Goal: Task Accomplishment & Management: Manage account settings

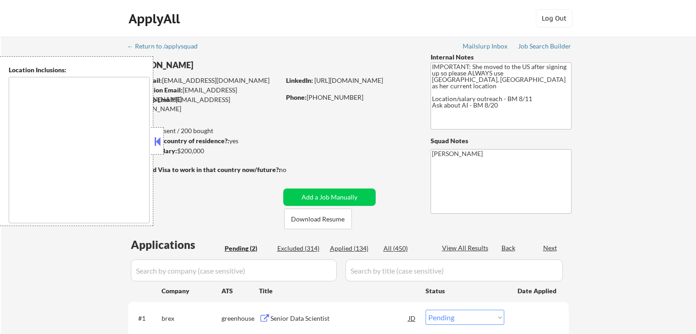
select select ""pending""
type textarea "[GEOGRAPHIC_DATA], [GEOGRAPHIC_DATA] [GEOGRAPHIC_DATA], [GEOGRAPHIC_DATA] [GEOG…"
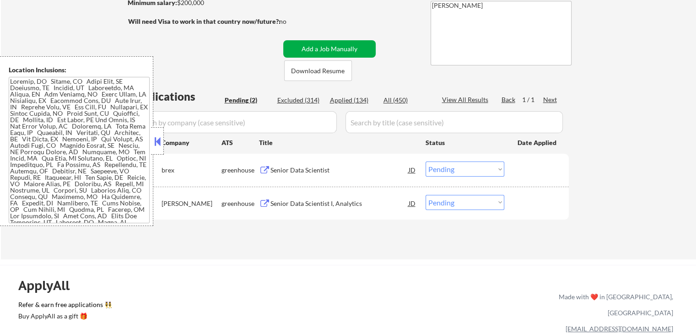
scroll to position [183, 0]
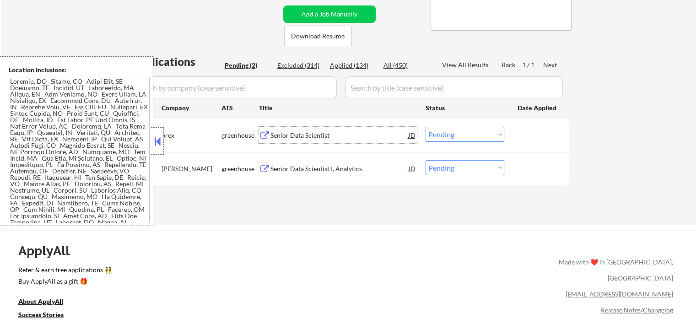
click at [280, 135] on div "Senior Data Scientist" at bounding box center [339, 135] width 138 height 9
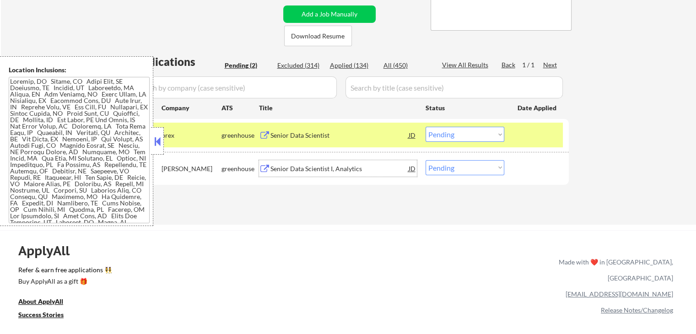
click at [283, 174] on div "Senior Data Scientist I, Analytics" at bounding box center [339, 168] width 138 height 16
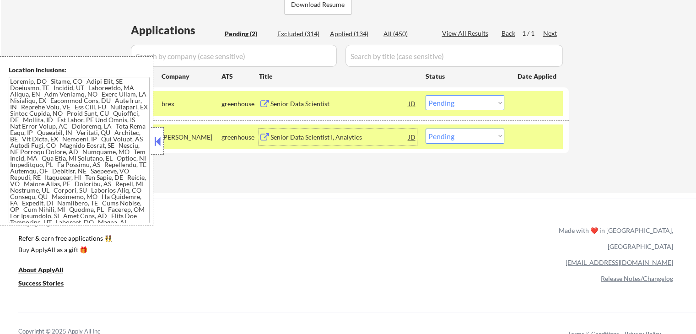
scroll to position [229, 0]
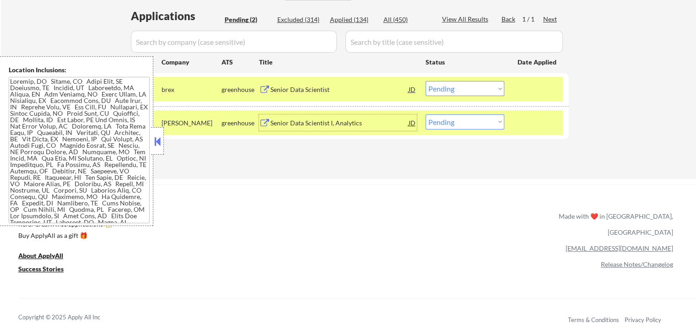
click at [464, 97] on div "#1 brex greenhouse Senior Data Scientist JD Choose an option... Pending Applied…" at bounding box center [347, 89] width 432 height 25
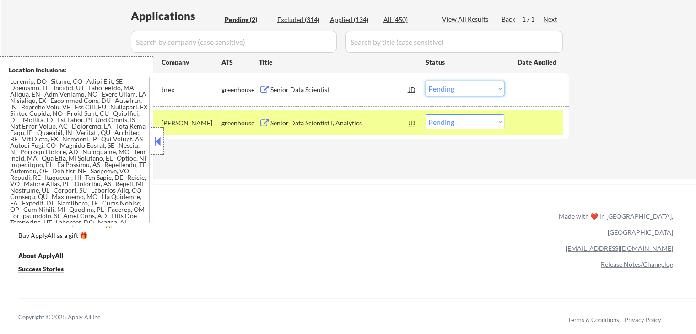
click at [465, 90] on select "Choose an option... Pending Applied Excluded (Questions) Excluded (Expired) Exc…" at bounding box center [465, 88] width 79 height 15
click at [426, 81] on select "Choose an option... Pending Applied Excluded (Questions) Excluded (Expired) Exc…" at bounding box center [465, 88] width 79 height 15
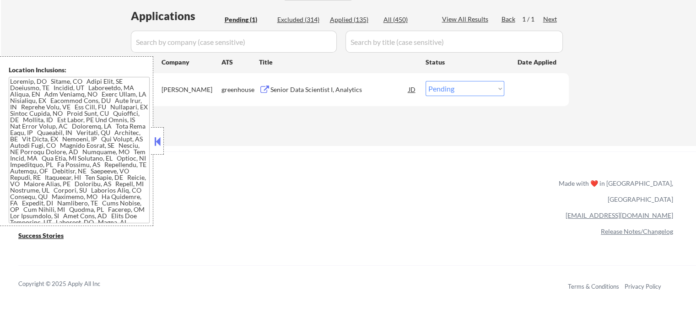
click at [456, 88] on select "Choose an option... Pending Applied Excluded (Questions) Excluded (Expired) Exc…" at bounding box center [465, 88] width 79 height 15
select select ""excluded__salary_""
click at [426, 81] on select "Choose an option... Pending Applied Excluded (Questions) Excluded (Expired) Exc…" at bounding box center [465, 88] width 79 height 15
click at [342, 21] on div "Applied (135)" at bounding box center [353, 19] width 46 height 9
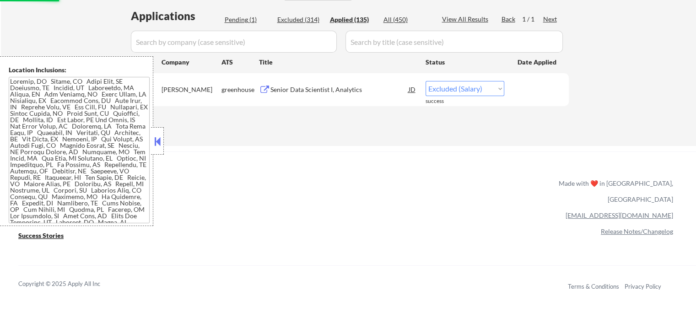
select select ""excluded__salary_""
select select ""applied""
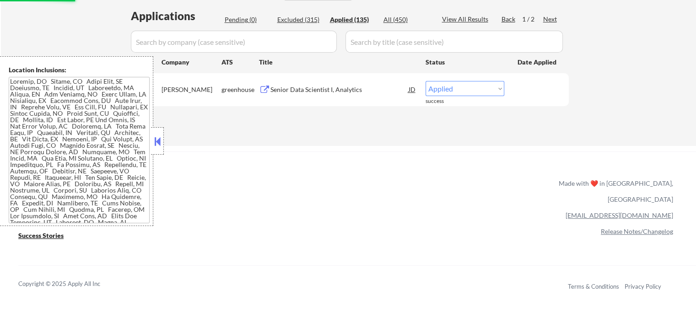
select select ""applied""
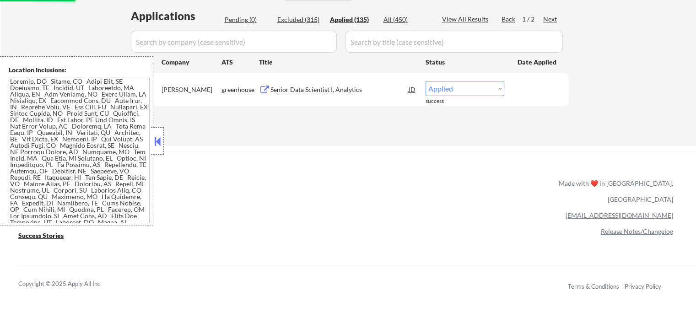
select select ""applied""
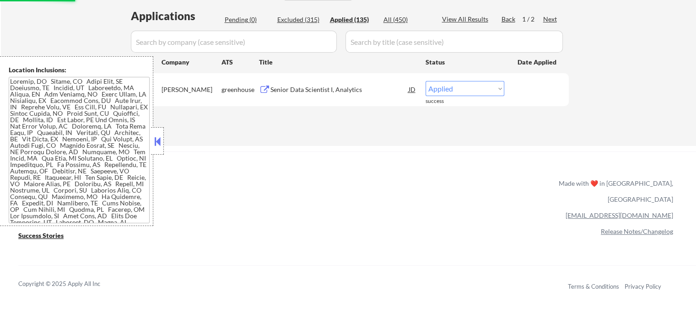
select select ""applied""
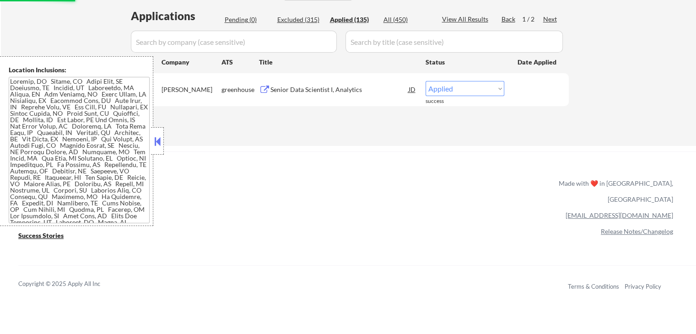
select select ""applied""
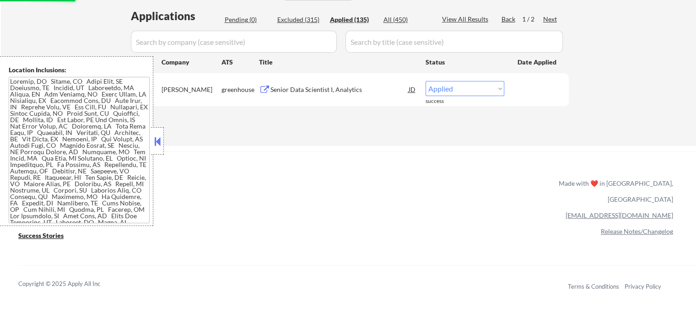
select select ""applied""
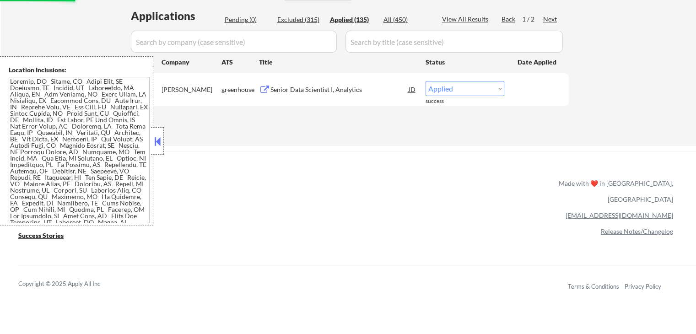
select select ""applied""
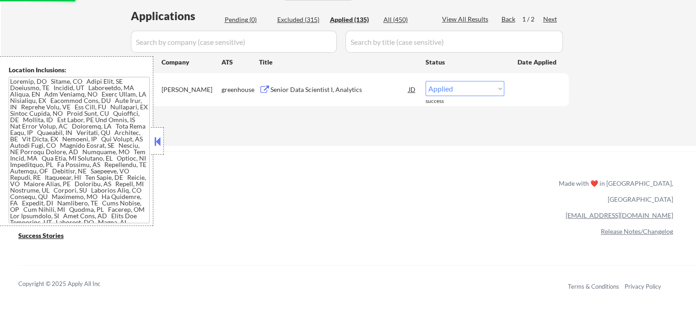
select select ""applied""
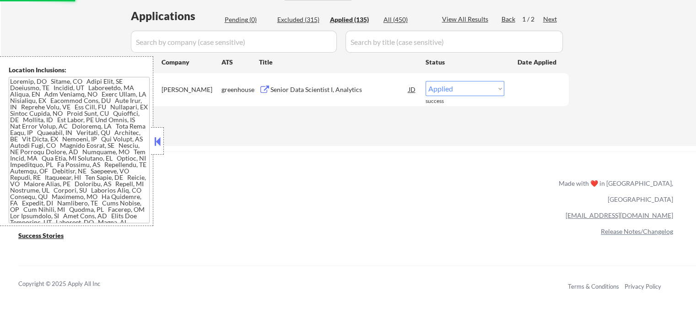
select select ""applied""
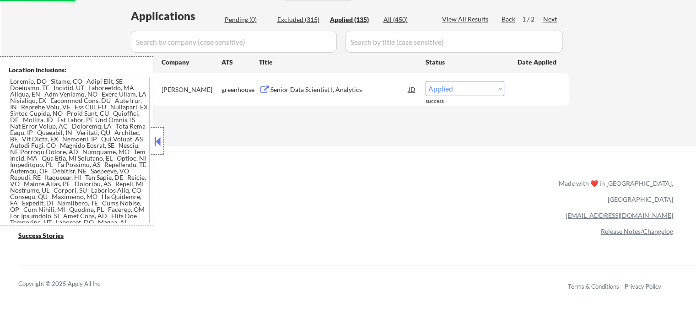
select select ""applied""
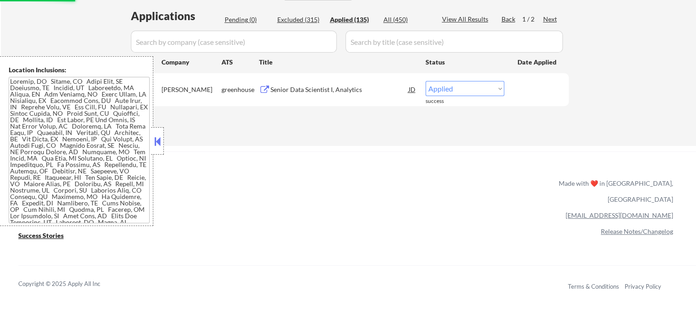
select select ""applied""
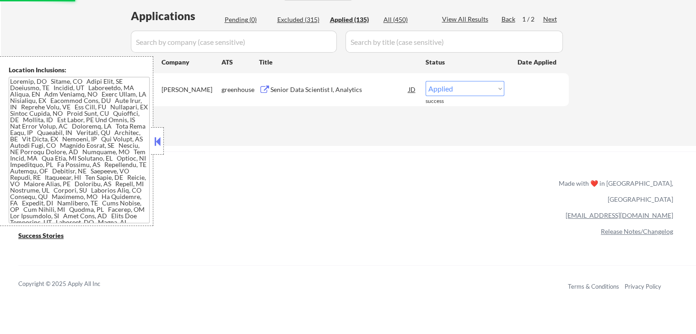
select select ""applied""
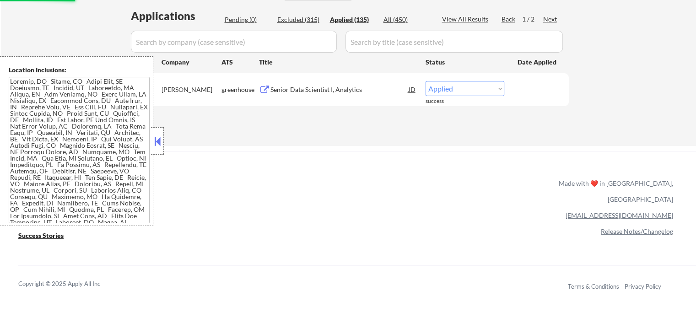
select select ""applied""
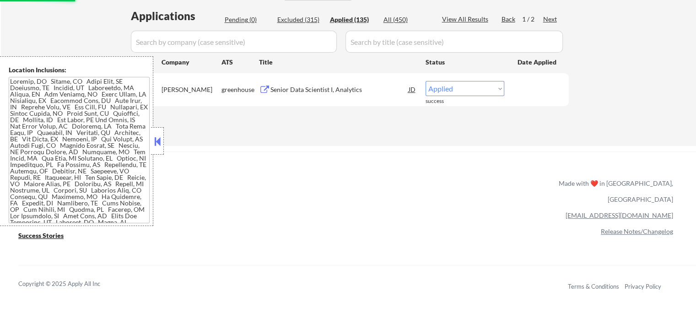
select select ""applied""
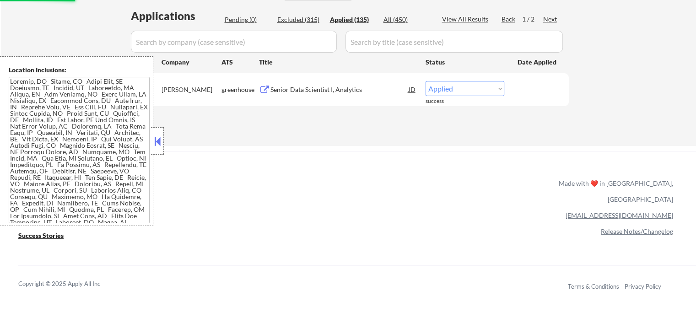
select select ""applied""
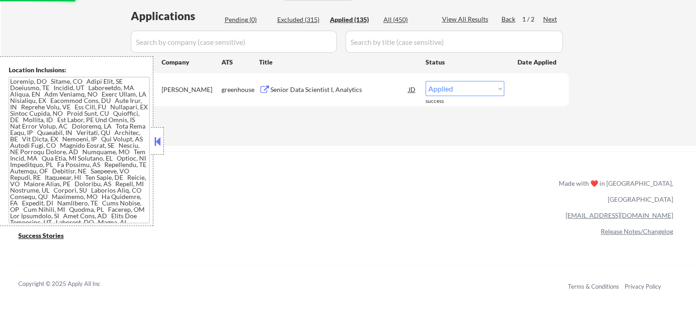
select select ""applied""
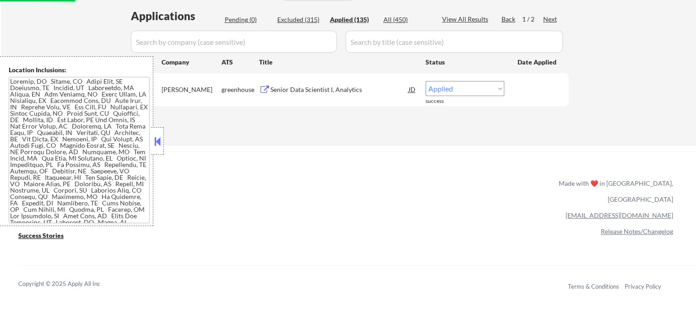
select select ""applied""
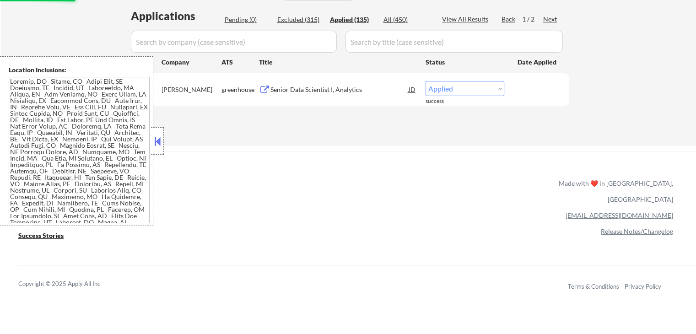
select select ""applied""
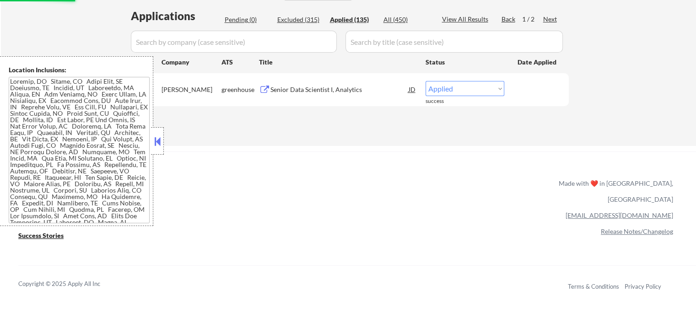
select select ""applied""
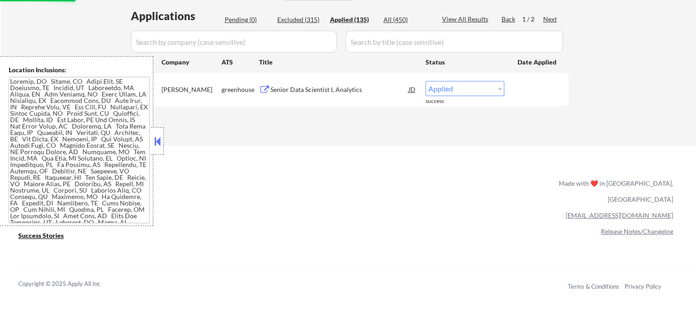
select select ""applied""
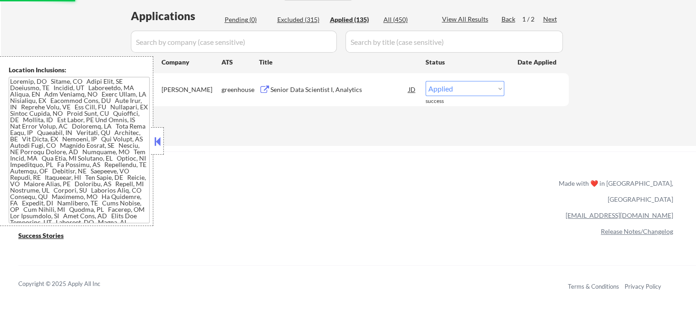
select select ""applied""
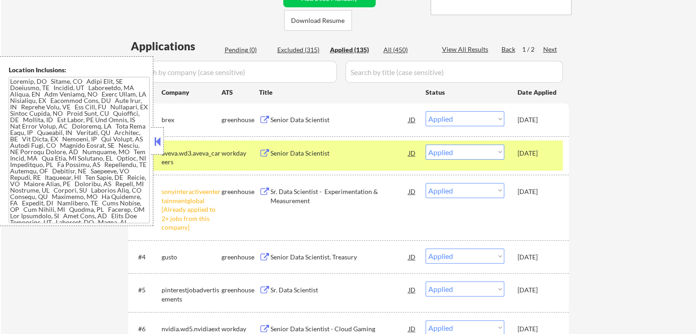
scroll to position [183, 0]
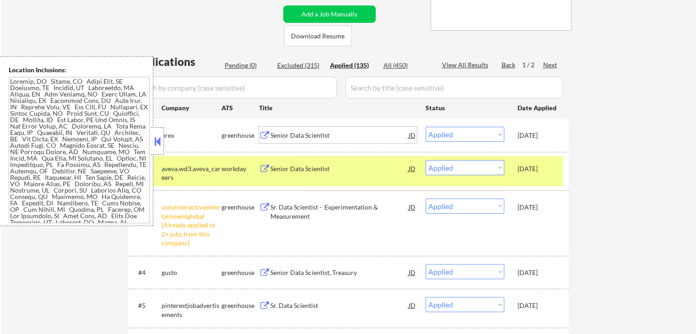
click at [317, 137] on div "Senior Data Scientist" at bounding box center [339, 135] width 138 height 9
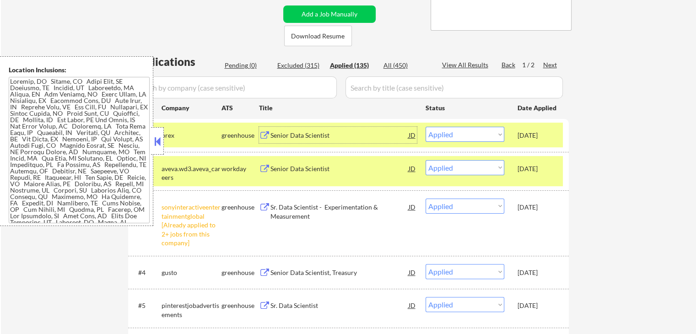
click at [411, 135] on div "JD" at bounding box center [412, 135] width 9 height 16
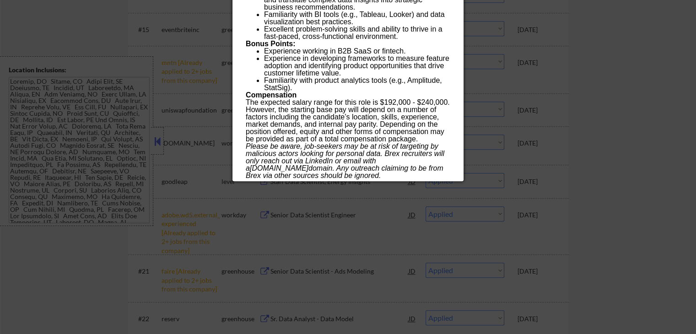
scroll to position [869, 0]
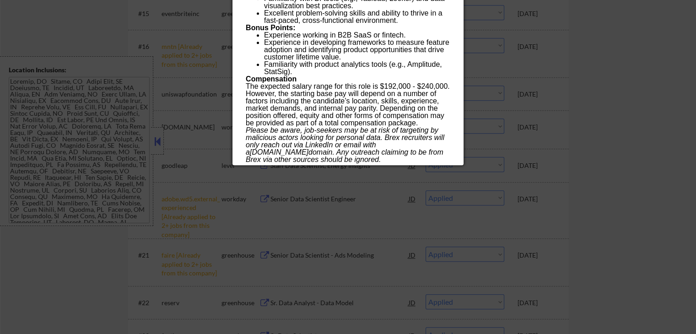
click at [573, 122] on div at bounding box center [348, 167] width 696 height 334
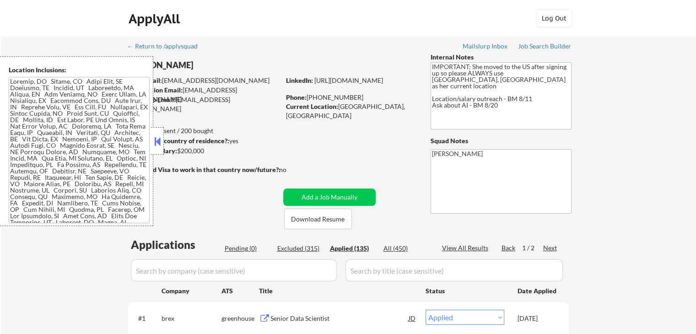
scroll to position [229, 0]
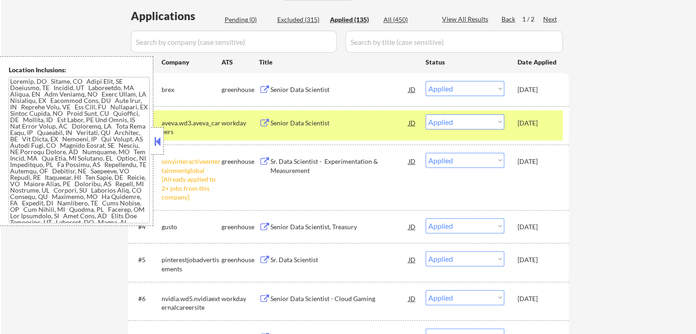
click at [559, 128] on div "#2 aveva.wd3.aveva_careers workday Senior Data Scientist [PERSON_NAME] an optio…" at bounding box center [347, 125] width 432 height 30
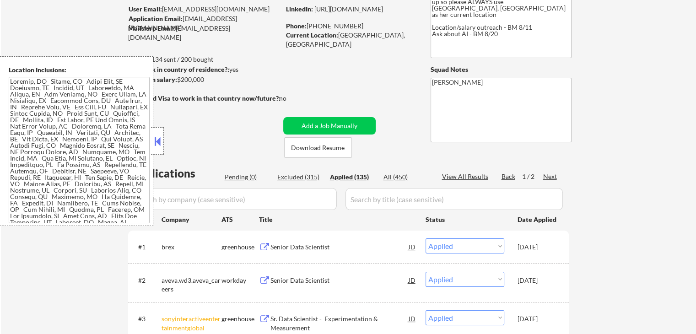
scroll to position [0, 0]
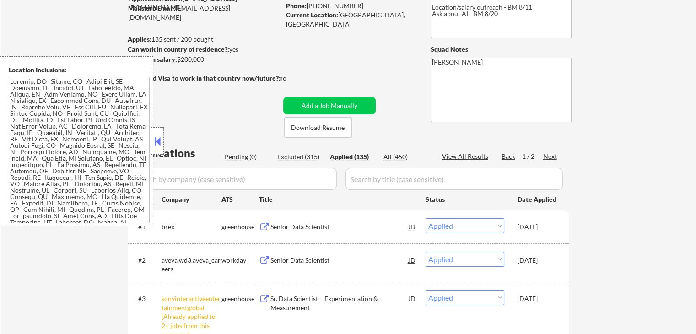
scroll to position [137, 0]
